Goal: Find contact information: Find contact information

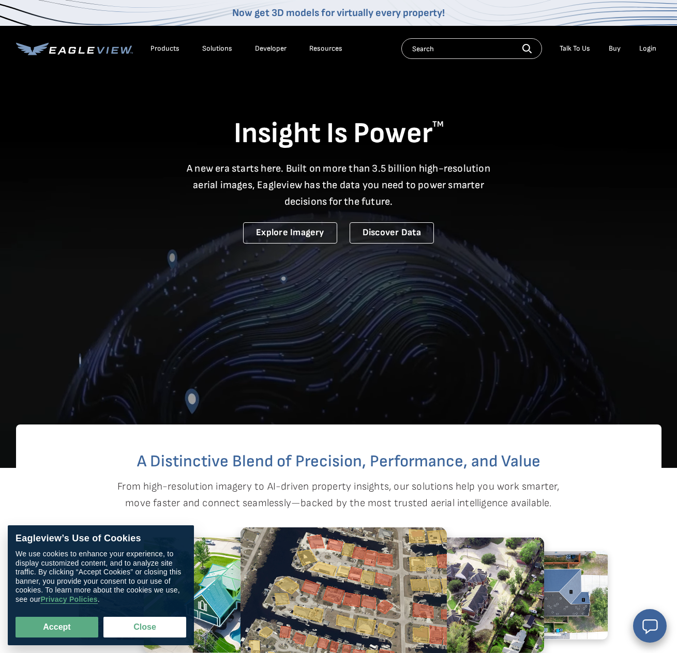
click at [650, 52] on div "Login" at bounding box center [647, 48] width 17 height 9
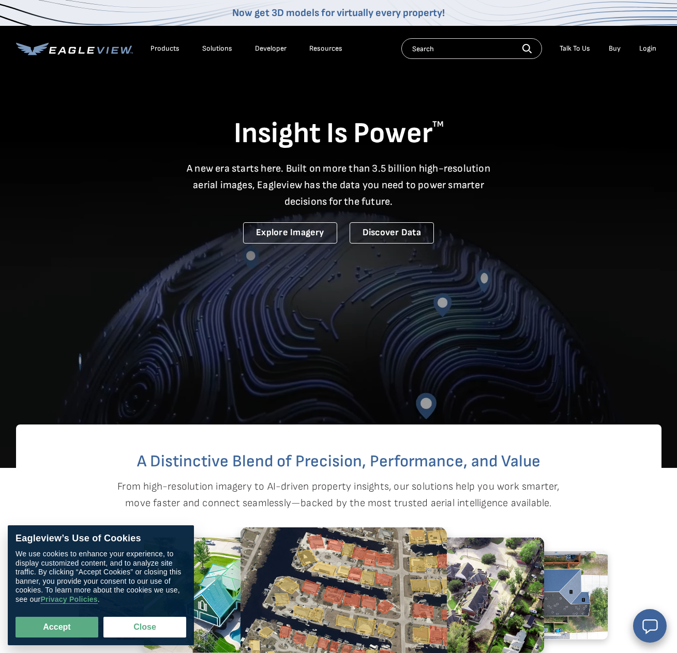
click at [650, 52] on div "Login" at bounding box center [647, 48] width 17 height 9
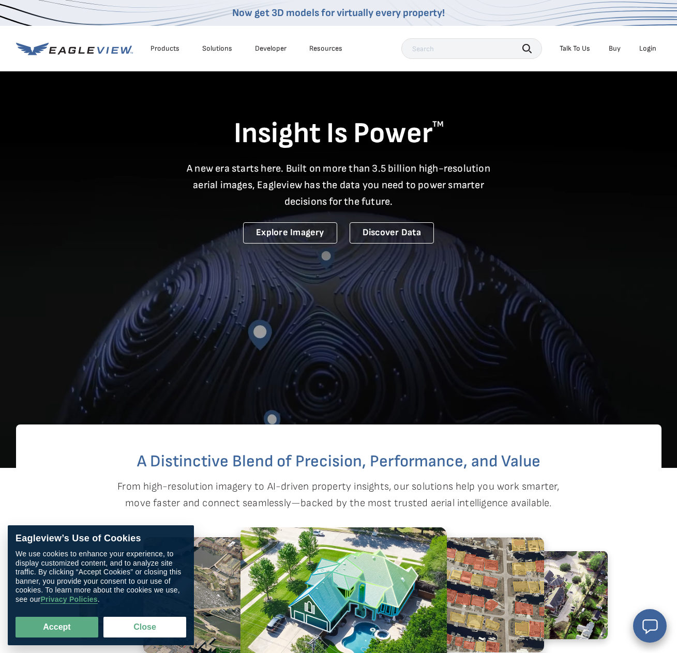
click at [651, 47] on div "Login" at bounding box center [647, 48] width 17 height 9
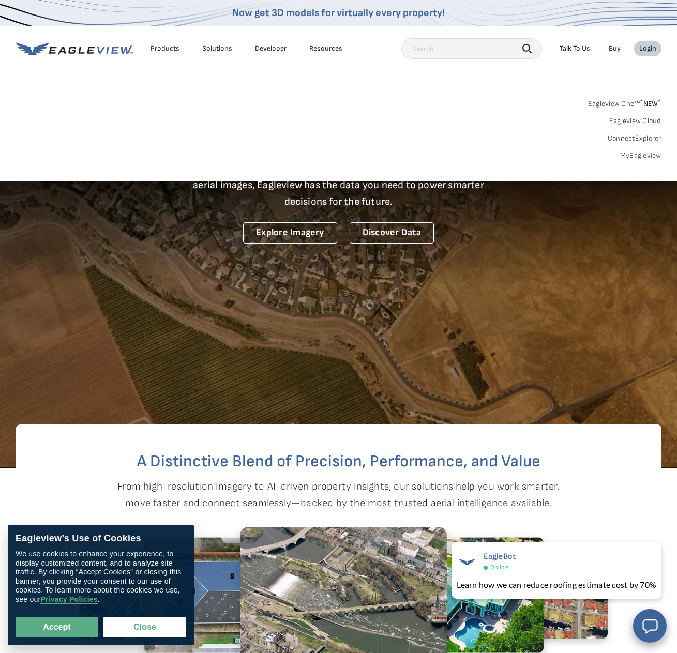
click at [628, 155] on link "MyEagleview" at bounding box center [640, 155] width 41 height 9
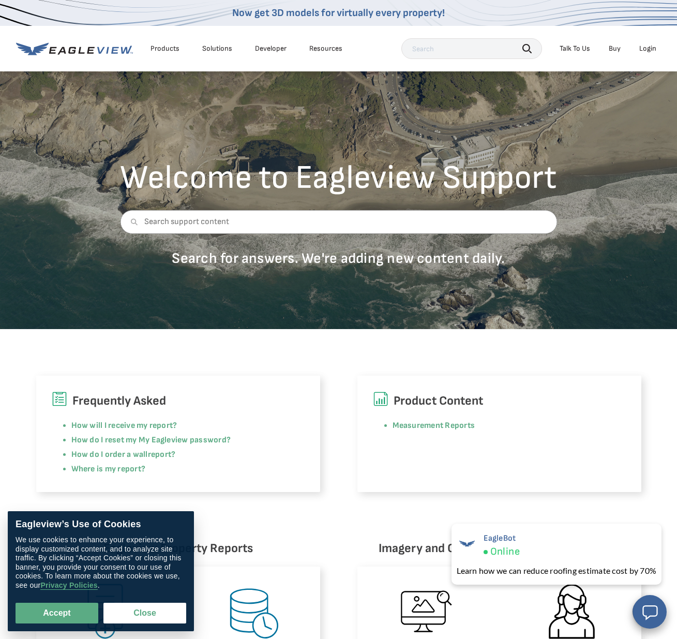
click at [569, 50] on div "Talk To Us" at bounding box center [575, 48] width 31 height 9
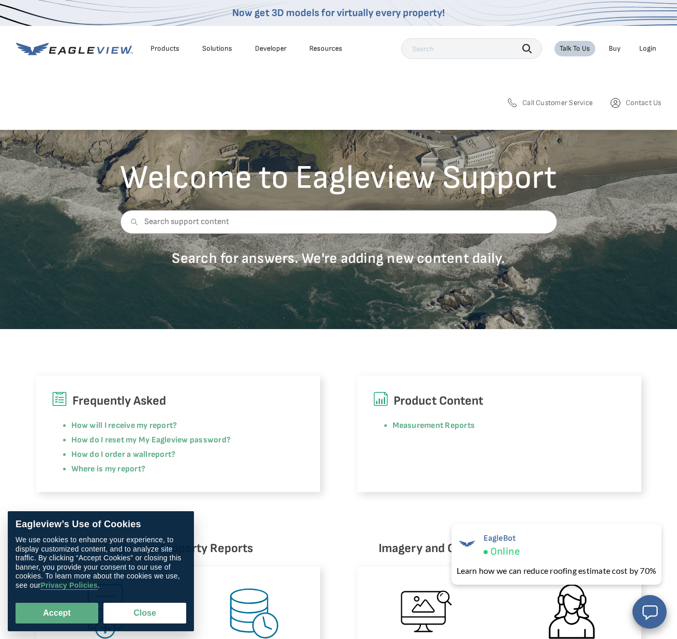
click at [565, 98] on span "Call Customer Service" at bounding box center [557, 102] width 70 height 9
click at [560, 101] on span "Call Customer Service" at bounding box center [557, 102] width 70 height 9
